Goal: Task Accomplishment & Management: Manage account settings

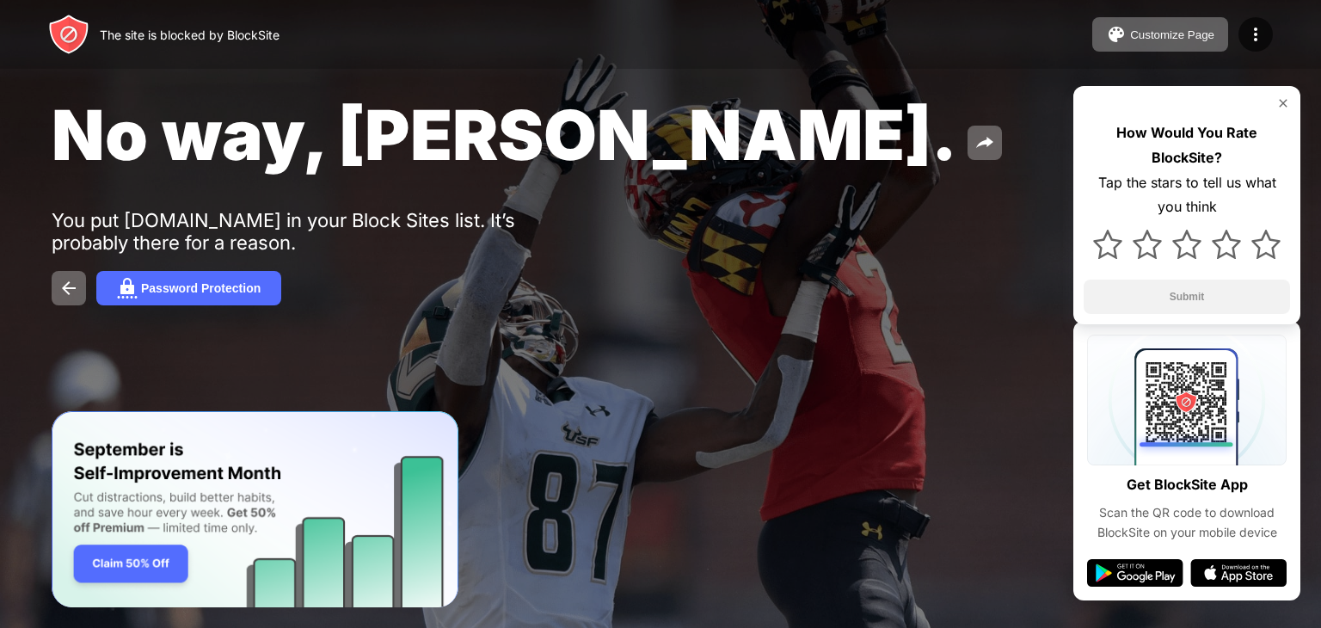
click at [1270, 99] on div at bounding box center [1186, 103] width 206 height 14
click at [1283, 104] on img at bounding box center [1283, 103] width 14 height 14
click at [1064, 84] on div "No way, Jose. You put youtube.com in your Block Sites list. It’s probably there…" at bounding box center [660, 199] width 1321 height 398
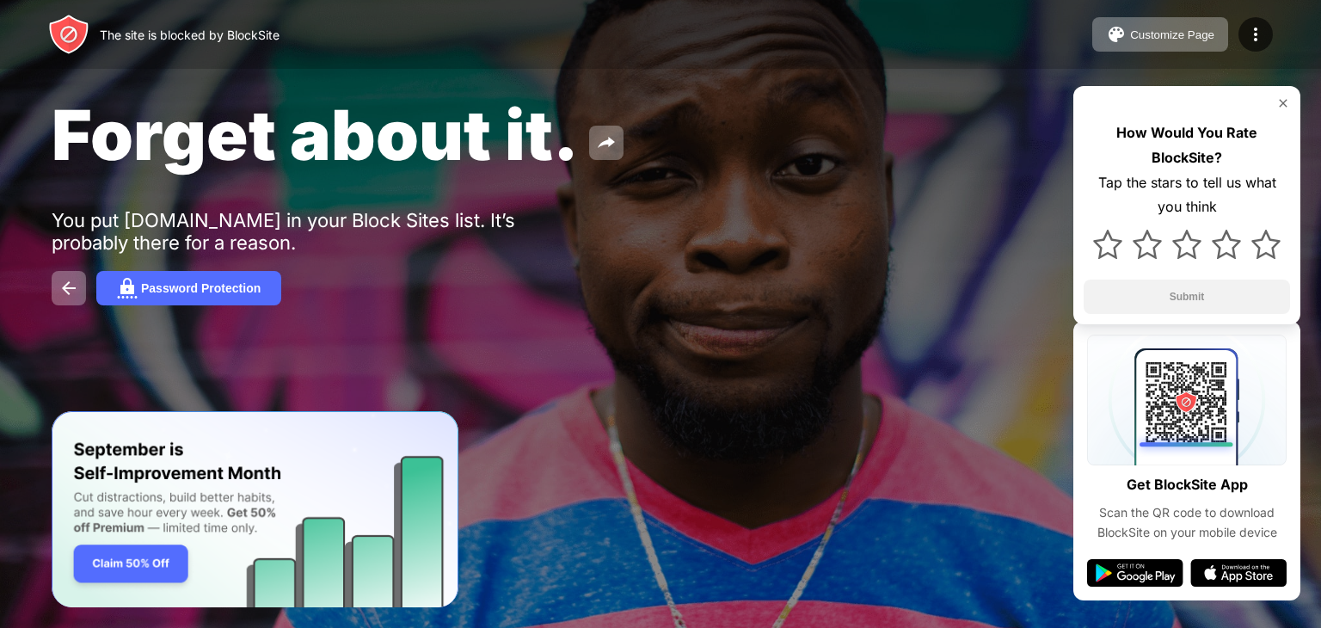
click at [980, 74] on div "Forget about it. You put youtube.com in your Block Sites list. It’s probably th…" at bounding box center [660, 199] width 1321 height 398
click at [1284, 99] on img at bounding box center [1283, 103] width 14 height 14
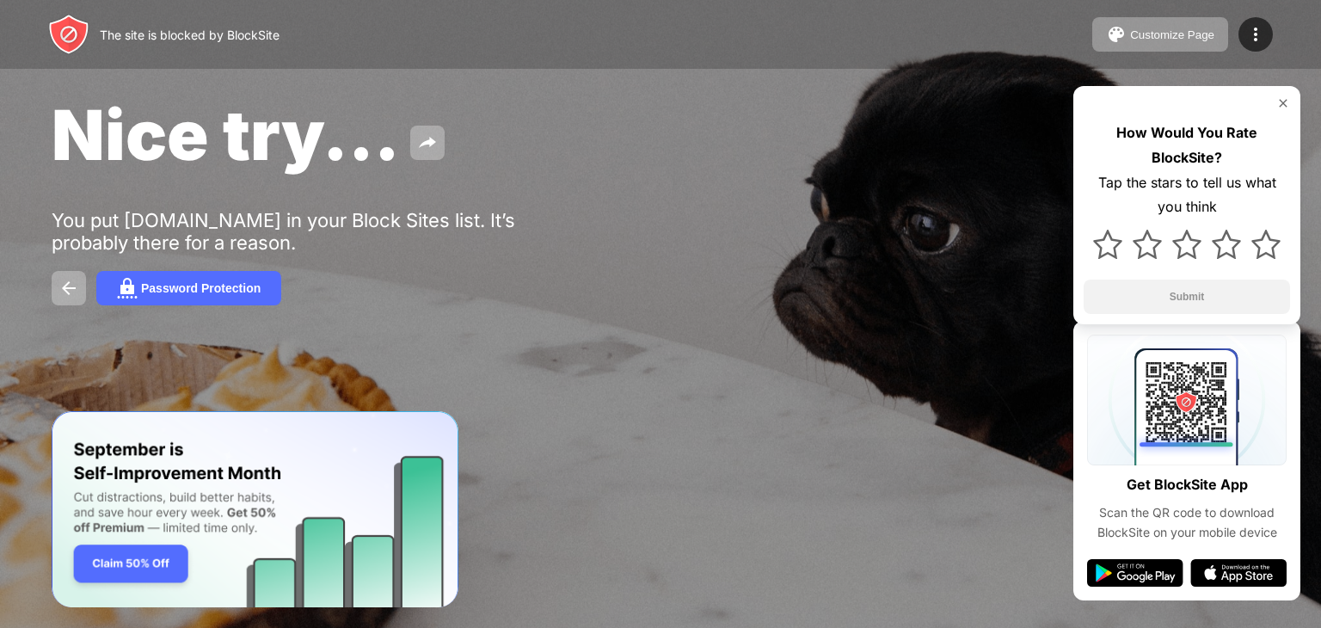
click at [358, 66] on div "The site is blocked by BlockSite Customize Page Edit Block List Redirect Custom…" at bounding box center [660, 34] width 1321 height 69
